Goal: Communication & Community: Answer question/provide support

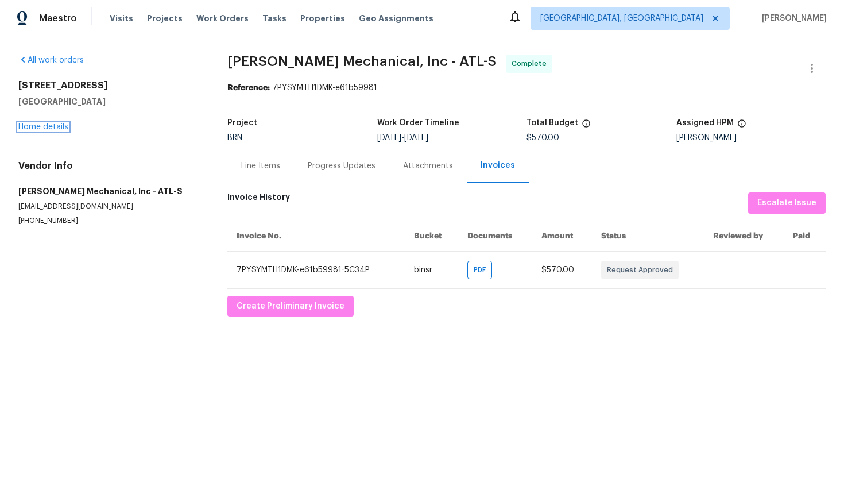
click at [45, 127] on link "Home details" at bounding box center [43, 127] width 50 height 8
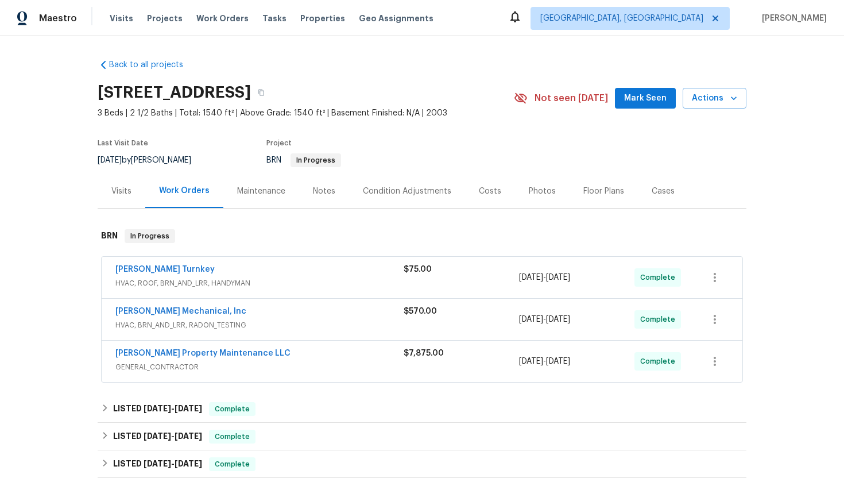
click at [153, 358] on span "Glen Property Maintenance LLC" at bounding box center [202, 352] width 175 height 11
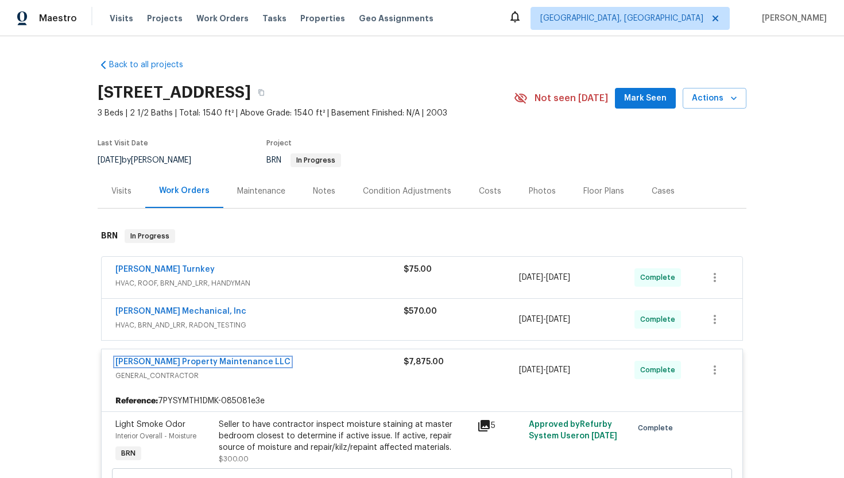
click at [152, 362] on link "Glen Property Maintenance LLC" at bounding box center [202, 362] width 175 height 8
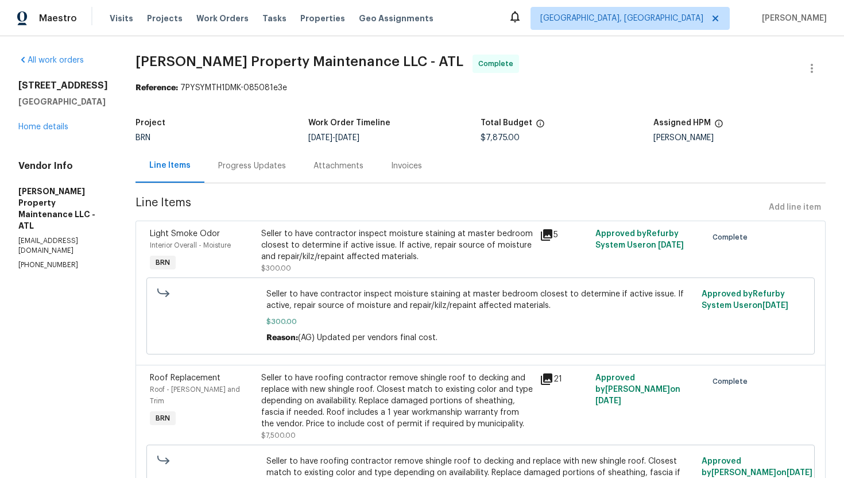
click at [250, 161] on div "Progress Updates" at bounding box center [252, 165] width 68 height 11
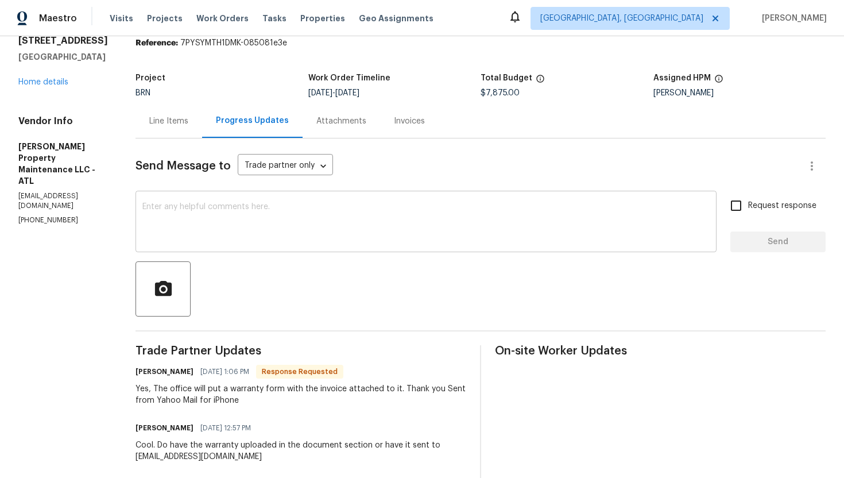
scroll to position [48, 0]
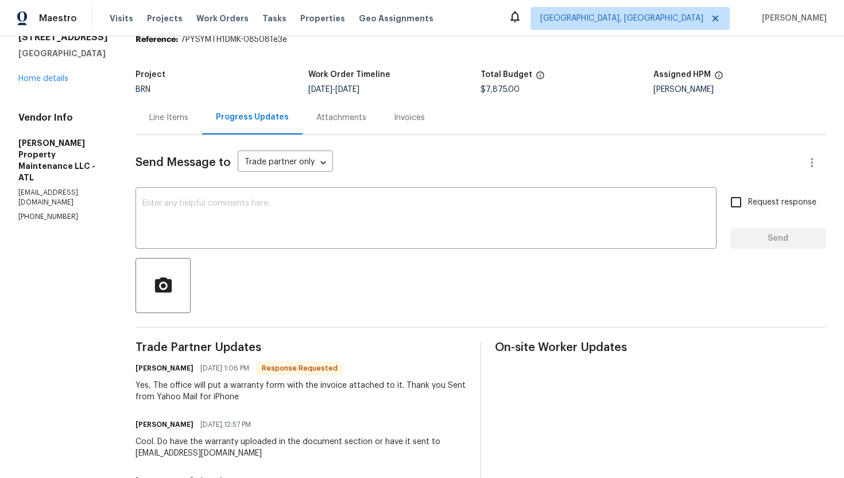
click at [397, 117] on div "Invoices" at bounding box center [409, 117] width 31 height 11
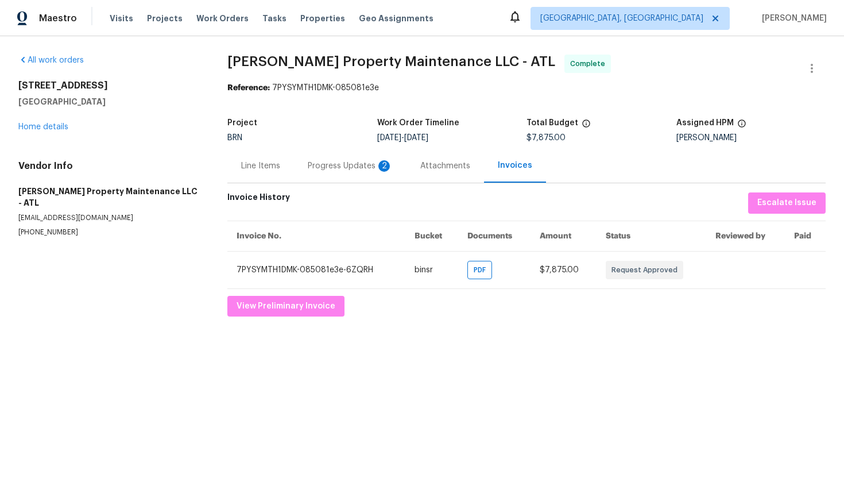
click at [360, 165] on div "Progress Updates 2" at bounding box center [350, 165] width 85 height 11
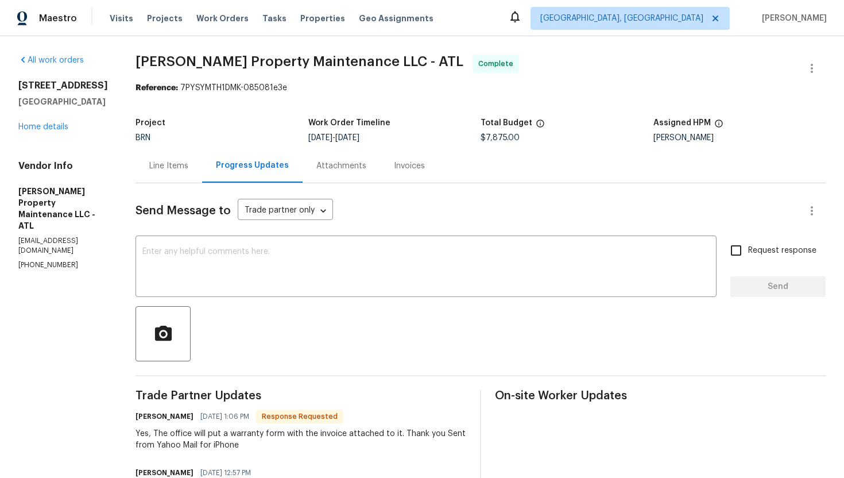
click at [400, 154] on div "Invoices" at bounding box center [409, 166] width 59 height 34
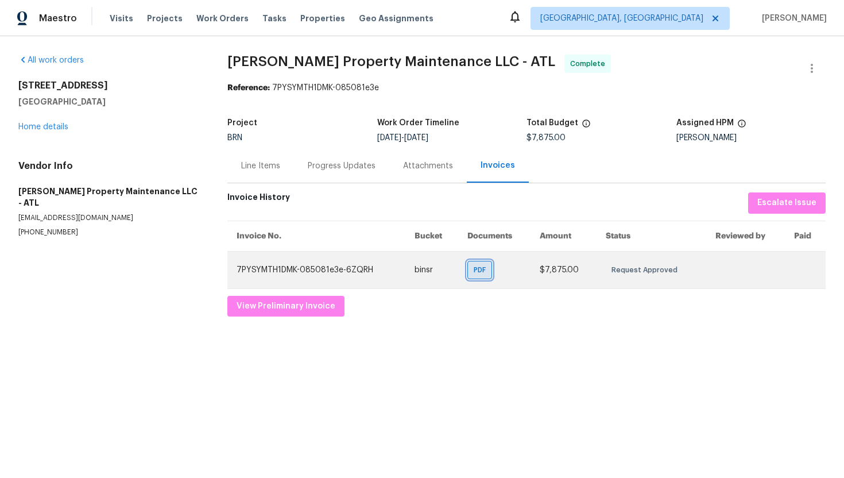
click at [475, 273] on div "PDF" at bounding box center [479, 270] width 25 height 18
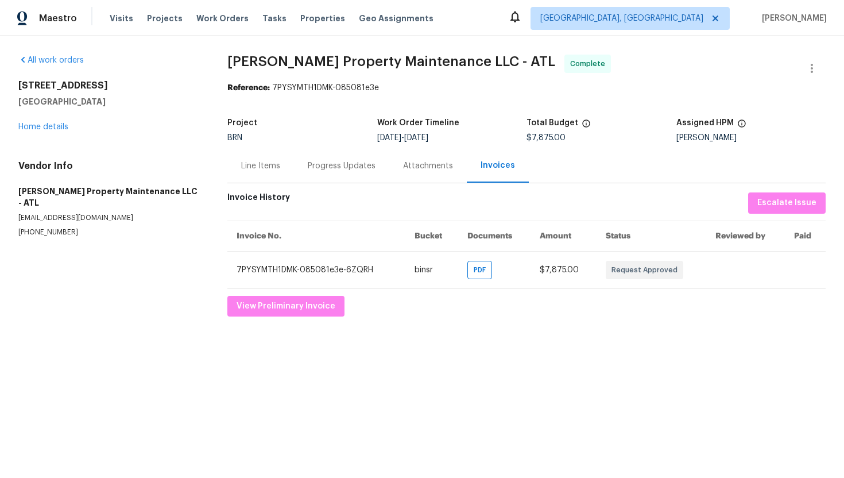
click at [268, 172] on div "Line Items" at bounding box center [260, 166] width 67 height 34
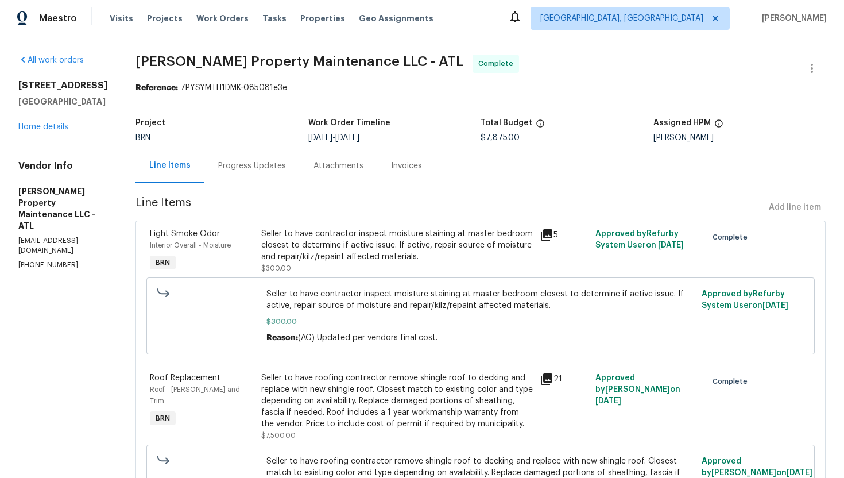
click at [387, 169] on div "Invoices" at bounding box center [406, 166] width 59 height 34
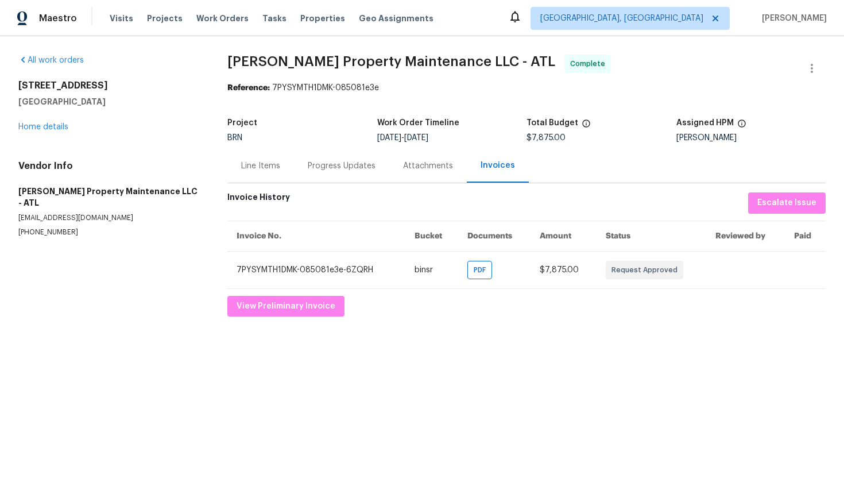
click at [403, 165] on div "Attachments" at bounding box center [428, 165] width 50 height 11
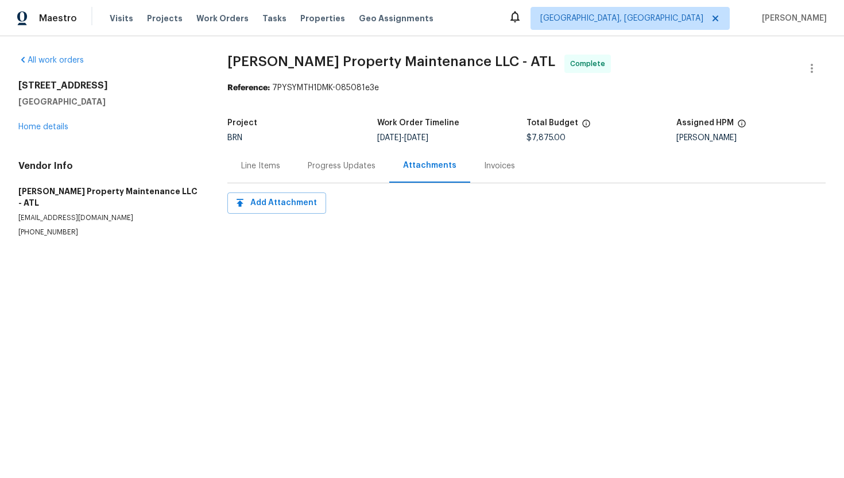
click at [354, 165] on div "Progress Updates" at bounding box center [342, 165] width 68 height 11
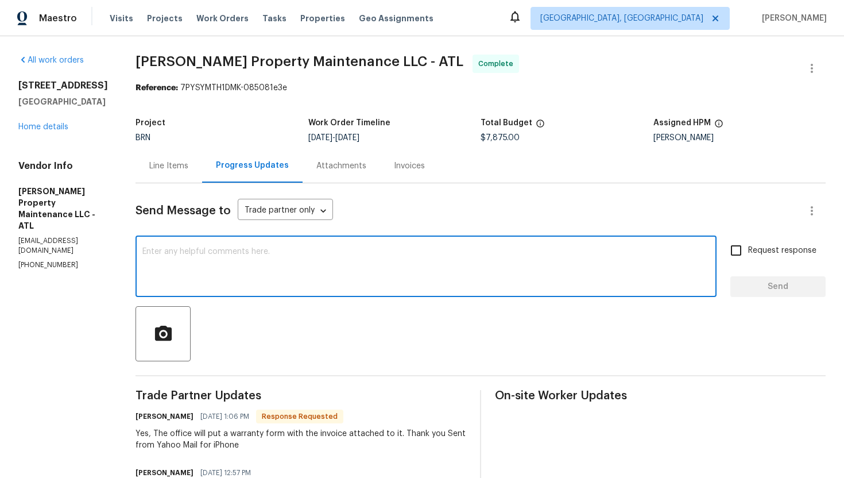
click at [293, 257] on textarea at bounding box center [425, 268] width 567 height 40
type textarea "Do let me know once the warranty is sent over."
click at [757, 243] on label "Request response" at bounding box center [770, 250] width 92 height 24
click at [748, 243] on input "Request response" at bounding box center [736, 250] width 24 height 24
checkbox input "true"
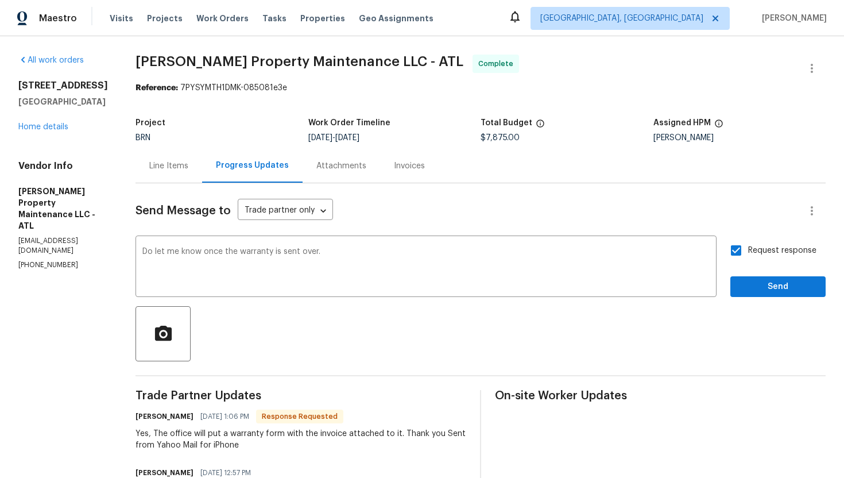
click at [758, 268] on div "Request response Send" at bounding box center [777, 267] width 95 height 59
click at [755, 281] on span "Send" at bounding box center [778, 287] width 77 height 14
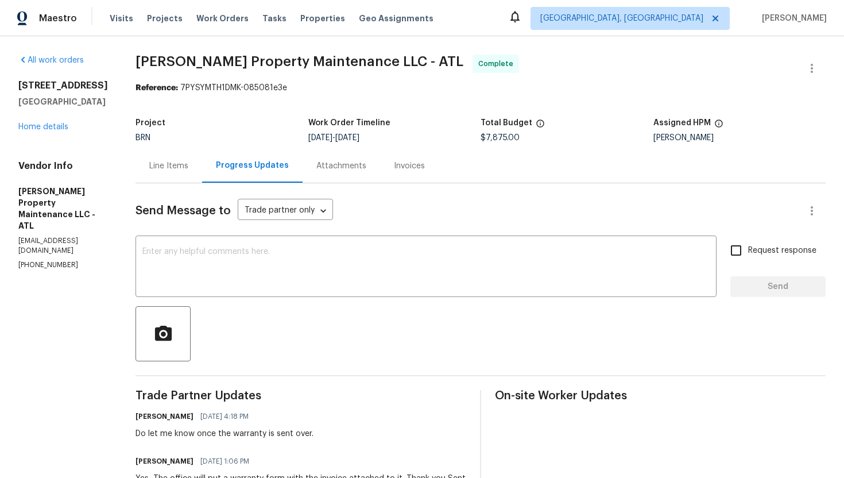
click at [181, 172] on div "Line Items" at bounding box center [169, 166] width 67 height 34
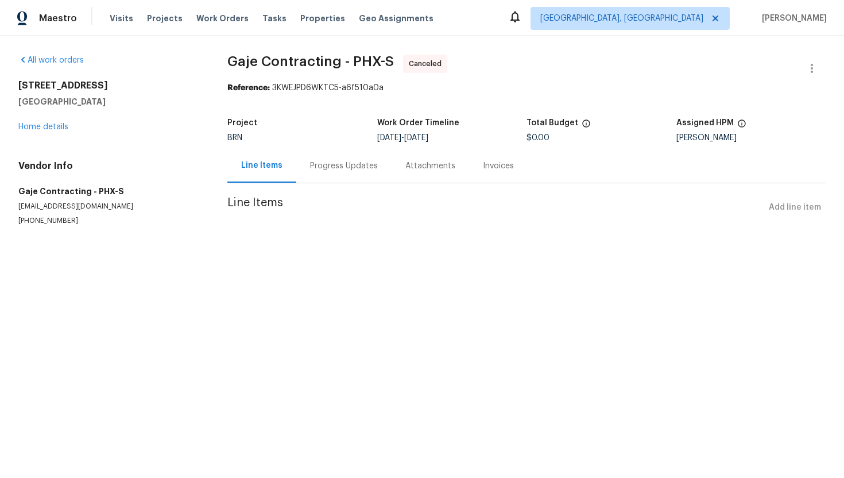
click at [340, 168] on div "Progress Updates" at bounding box center [344, 165] width 68 height 11
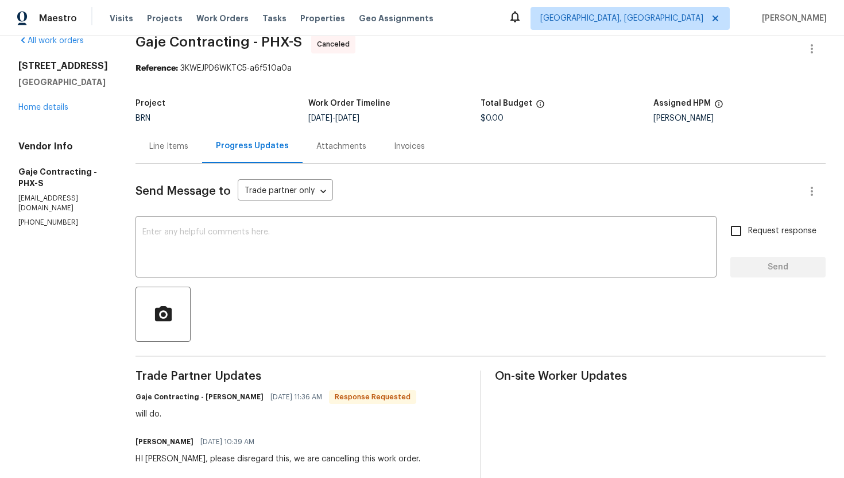
scroll to position [1, 0]
